Goal: Information Seeking & Learning: Learn about a topic

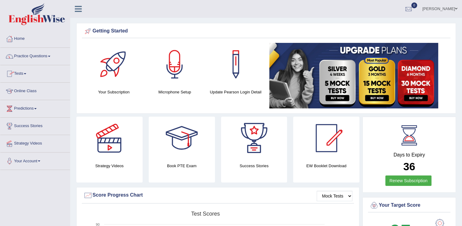
click at [49, 57] on link "Practice Questions" at bounding box center [35, 55] width 70 height 15
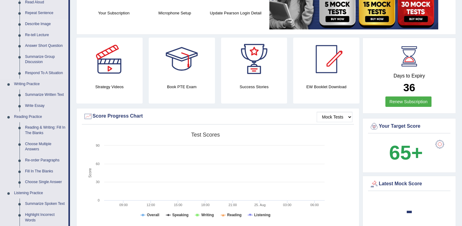
scroll to position [80, 0]
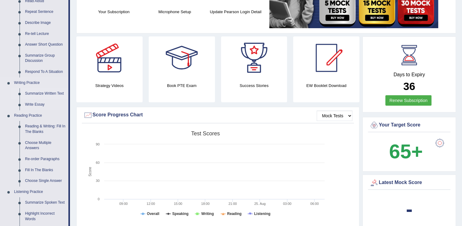
click at [37, 92] on link "Summarize Written Text" at bounding box center [45, 93] width 46 height 11
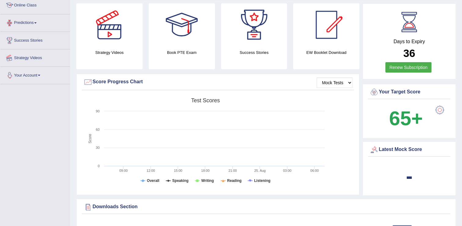
scroll to position [140, 0]
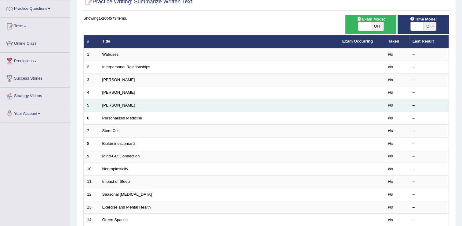
scroll to position [48, 0]
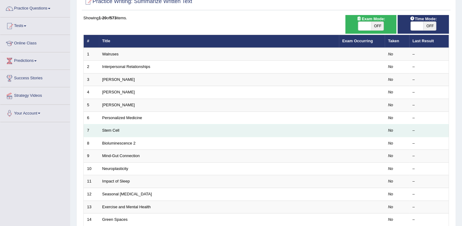
click at [115, 133] on td "Stem Cell" at bounding box center [219, 130] width 240 height 13
click at [114, 132] on td "Stem Cell" at bounding box center [219, 130] width 240 height 13
click at [108, 131] on link "Stem Cell" at bounding box center [110, 130] width 17 height 5
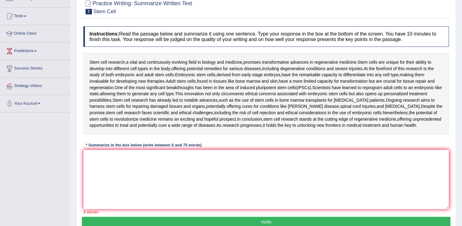
scroll to position [57, 0]
click at [87, 161] on textarea at bounding box center [266, 178] width 366 height 59
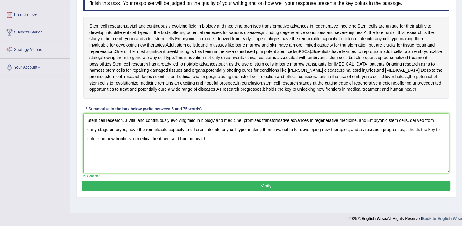
scroll to position [94, 0]
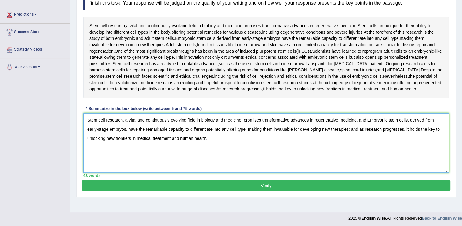
type textarea "Stem cell research, a vital and continuously evolving field in biology and medi…"
click at [264, 184] on button "Verify" at bounding box center [266, 185] width 369 height 10
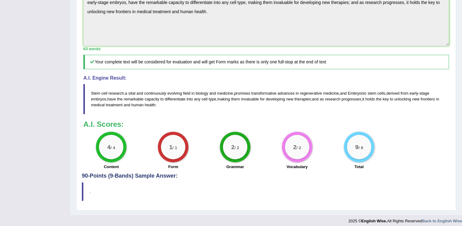
scroll to position [215, 0]
